Goal: Obtain resource: Obtain resource

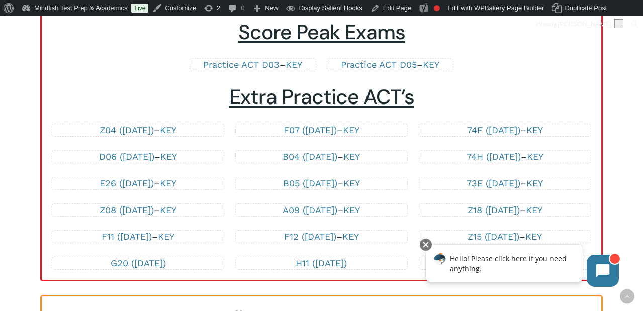
scroll to position [2150, 0]
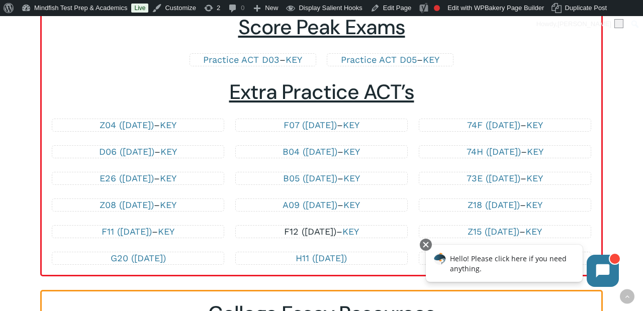
click at [316, 230] on link "F12 ([DATE])" at bounding box center [310, 231] width 52 height 11
click at [347, 258] on link "H11 ([DATE])" at bounding box center [321, 258] width 51 height 11
click at [310, 178] on link "B05 ([DATE])" at bounding box center [310, 178] width 54 height 11
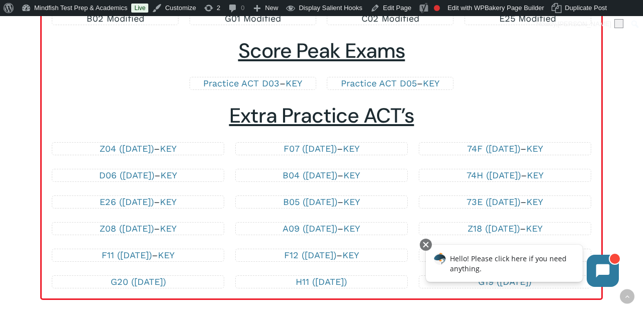
scroll to position [2129, 0]
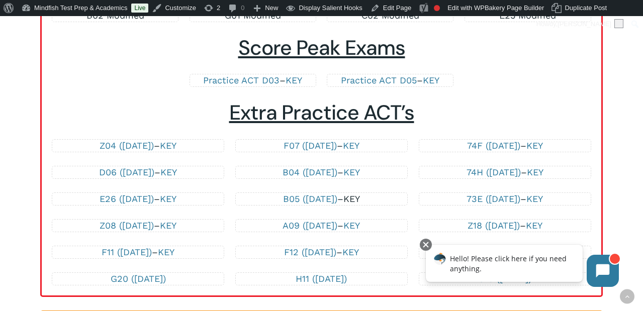
click at [360, 199] on link "KEY" at bounding box center [352, 199] width 17 height 11
